Goal: Navigation & Orientation: Find specific page/section

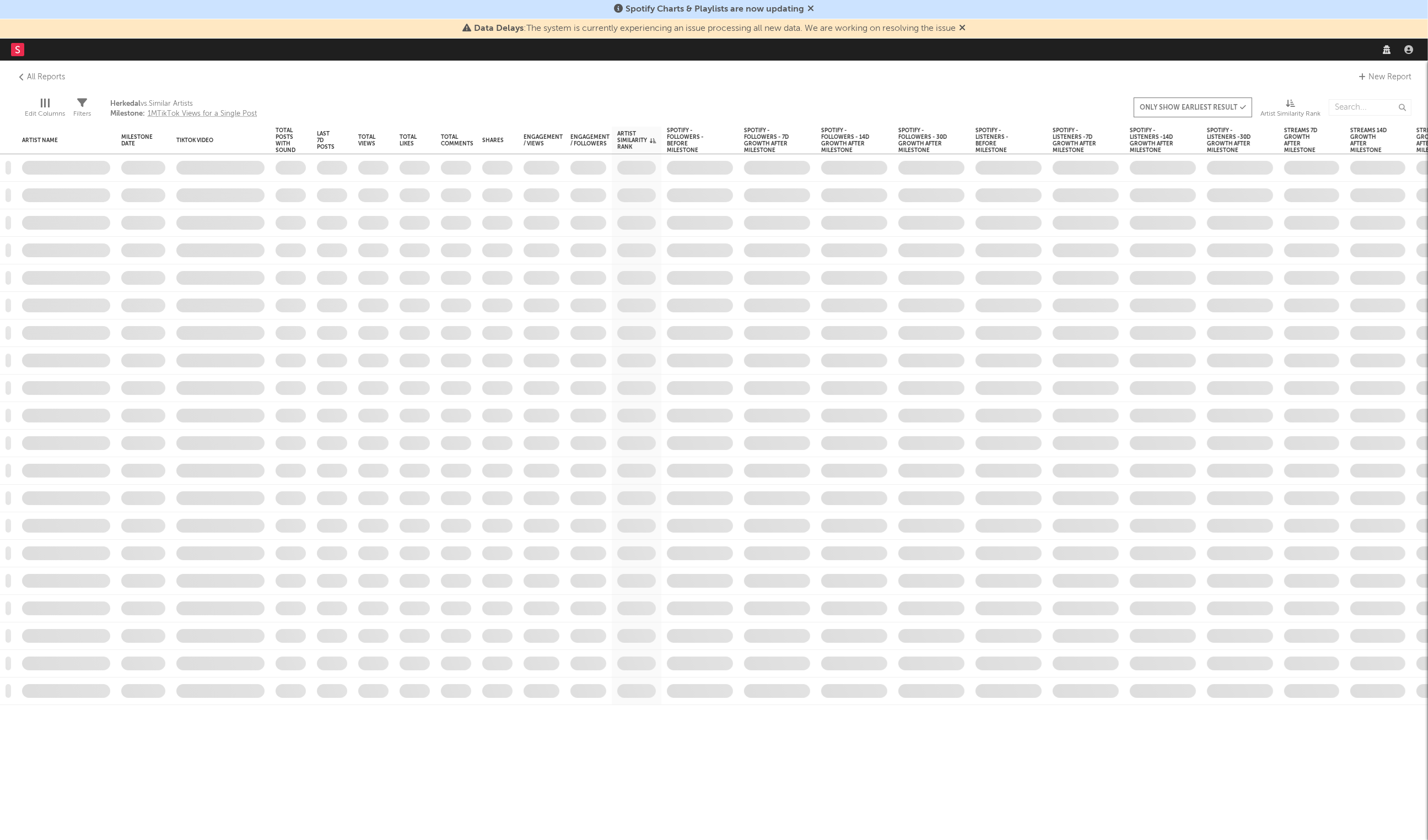
click at [12, 48] on rect at bounding box center [18, 49] width 13 height 13
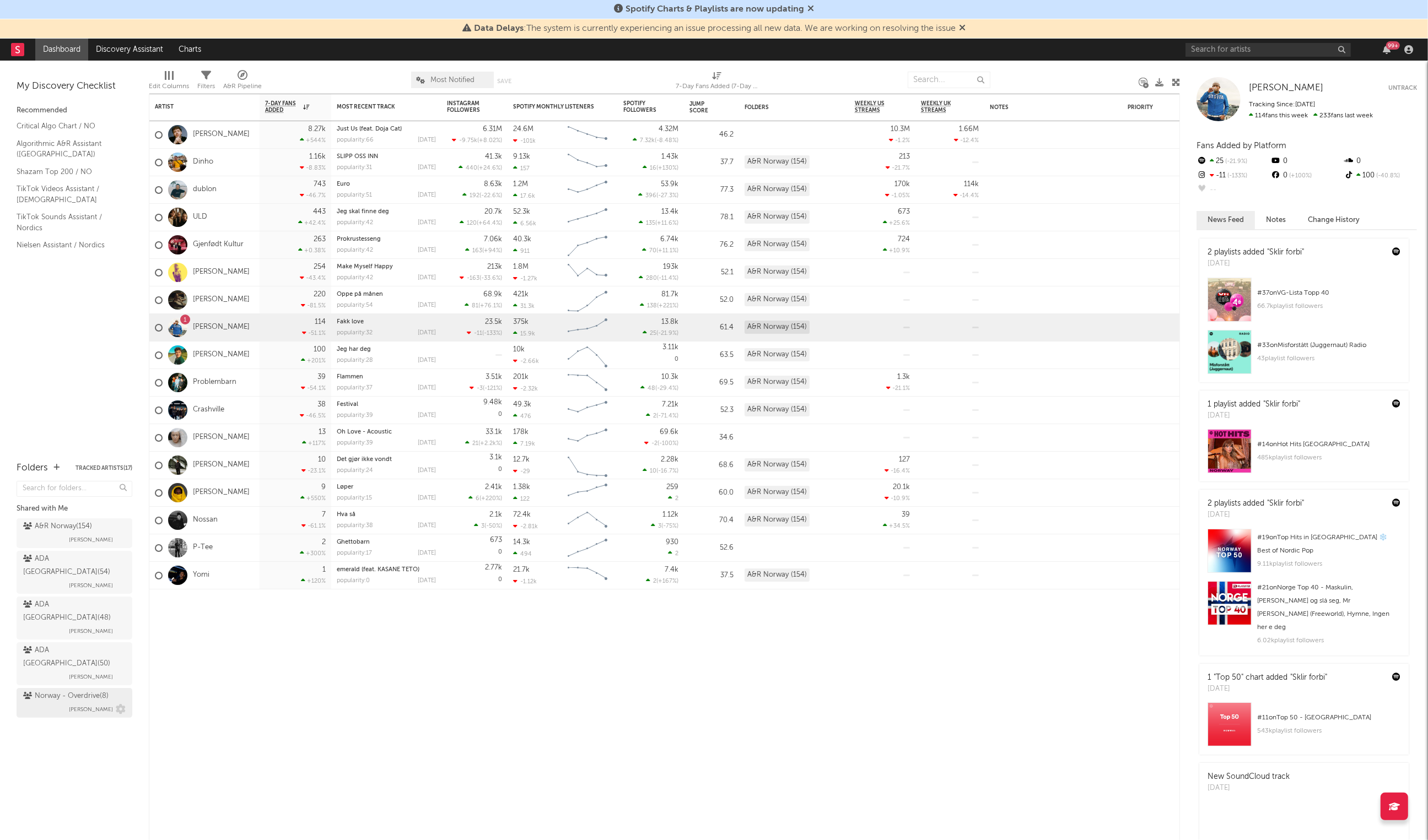
click at [60, 690] on div "Norway - Overdrive ( 8 )" at bounding box center [66, 697] width 86 height 13
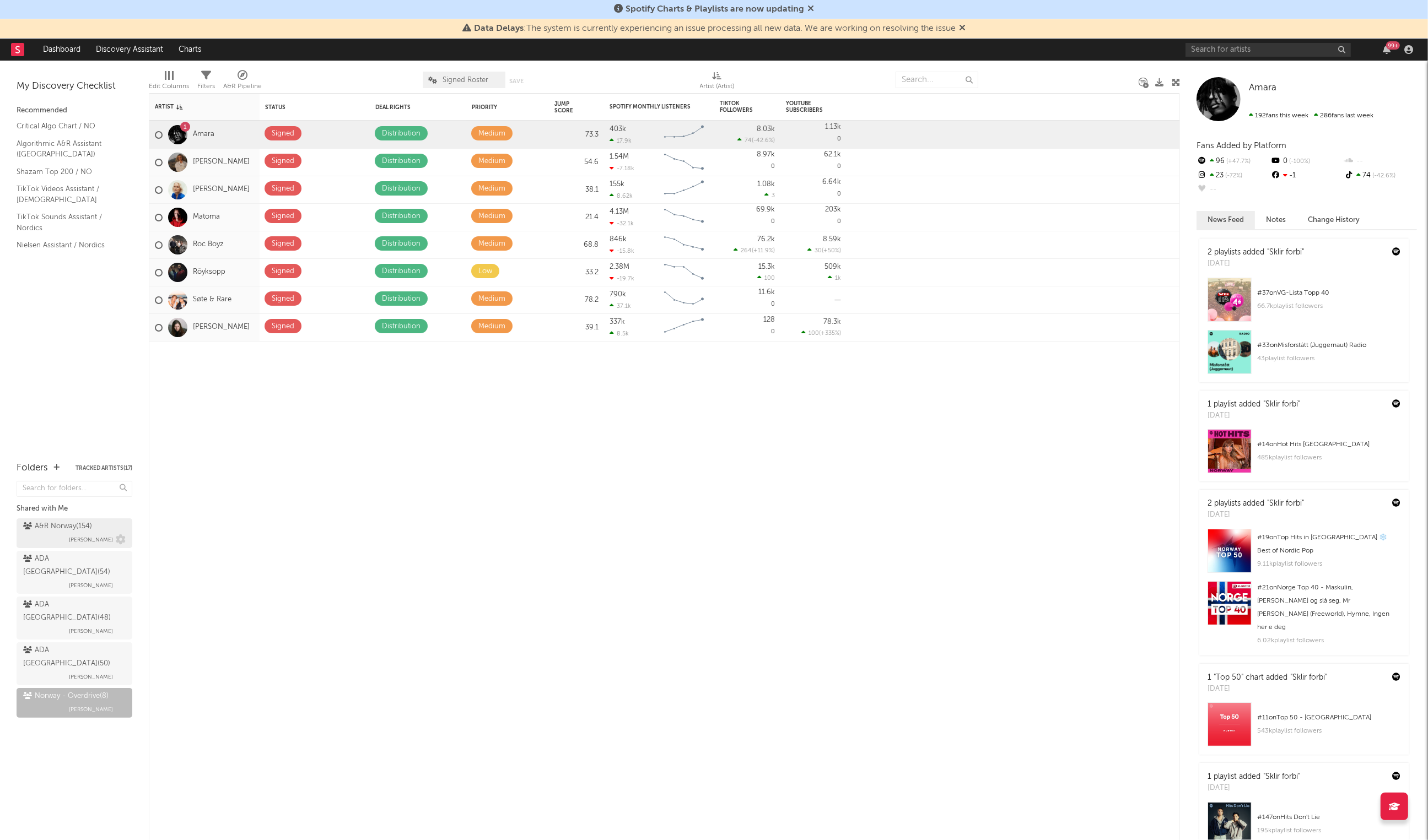
click at [62, 536] on div "A&R Norway ( 154 ) [PERSON_NAME]" at bounding box center [74, 533] width 103 height 27
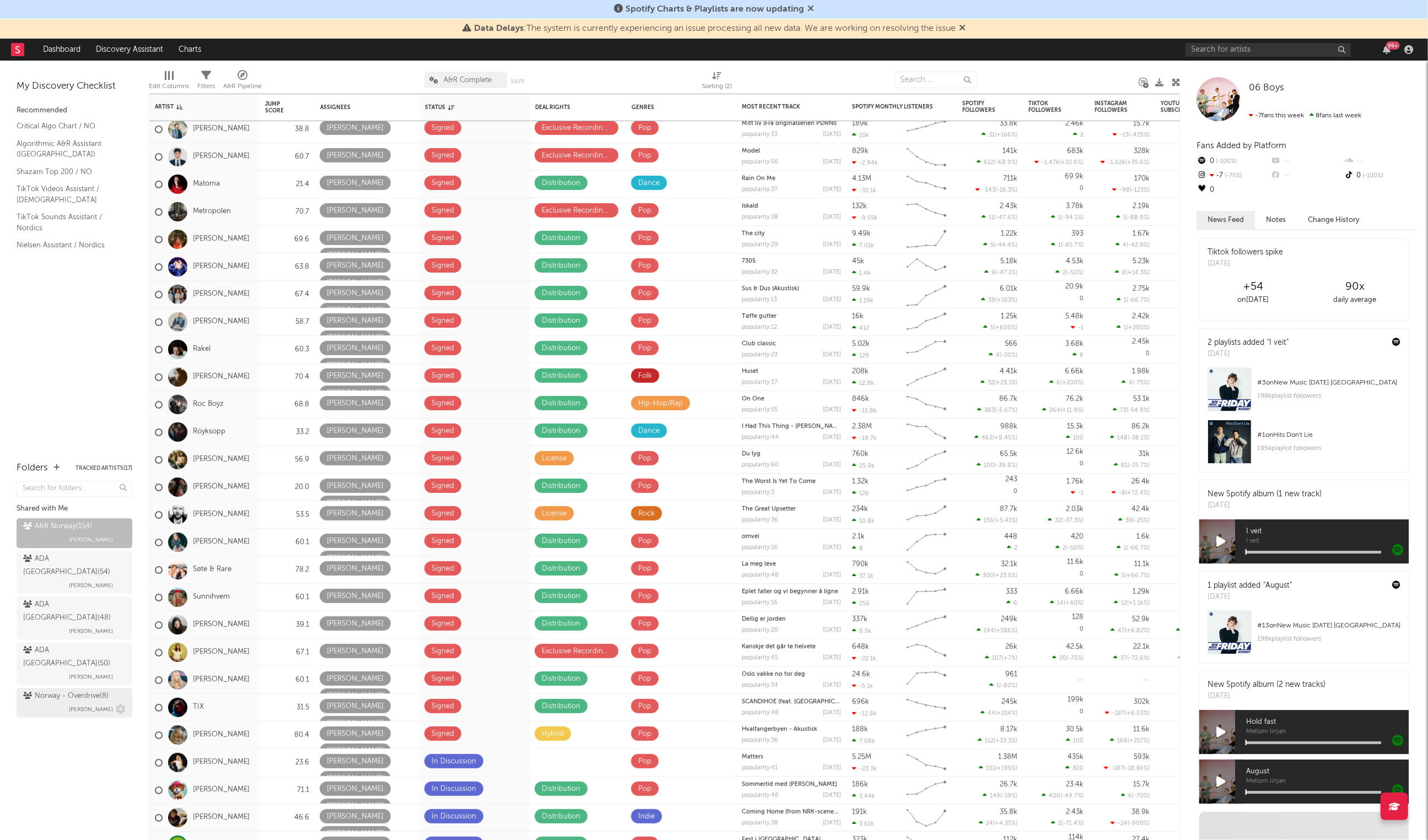
click at [68, 703] on span "[PERSON_NAME]" at bounding box center [90, 710] width 44 height 13
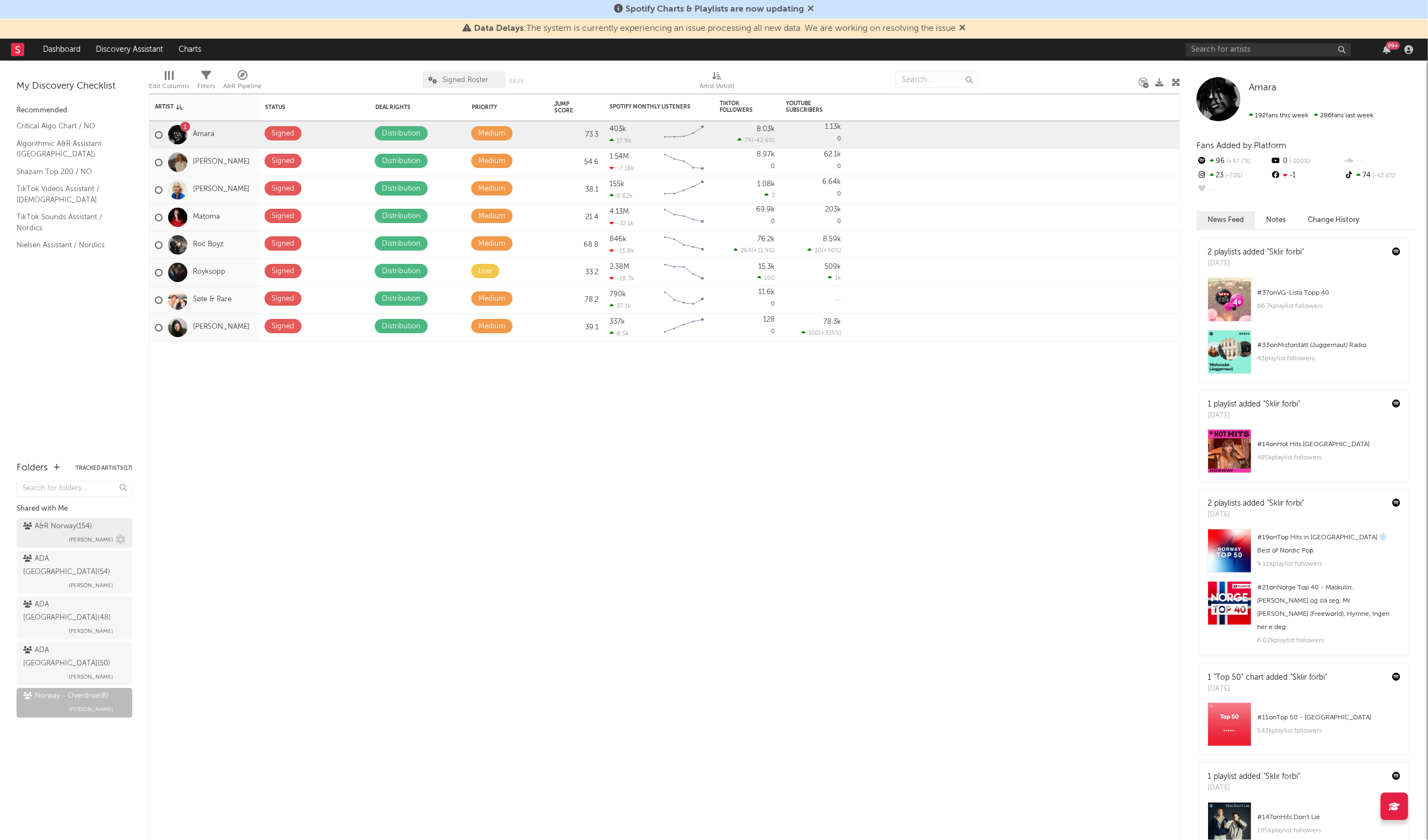
click at [78, 543] on span "[PERSON_NAME]" at bounding box center [90, 540] width 44 height 13
